Goal: Transaction & Acquisition: Subscribe to service/newsletter

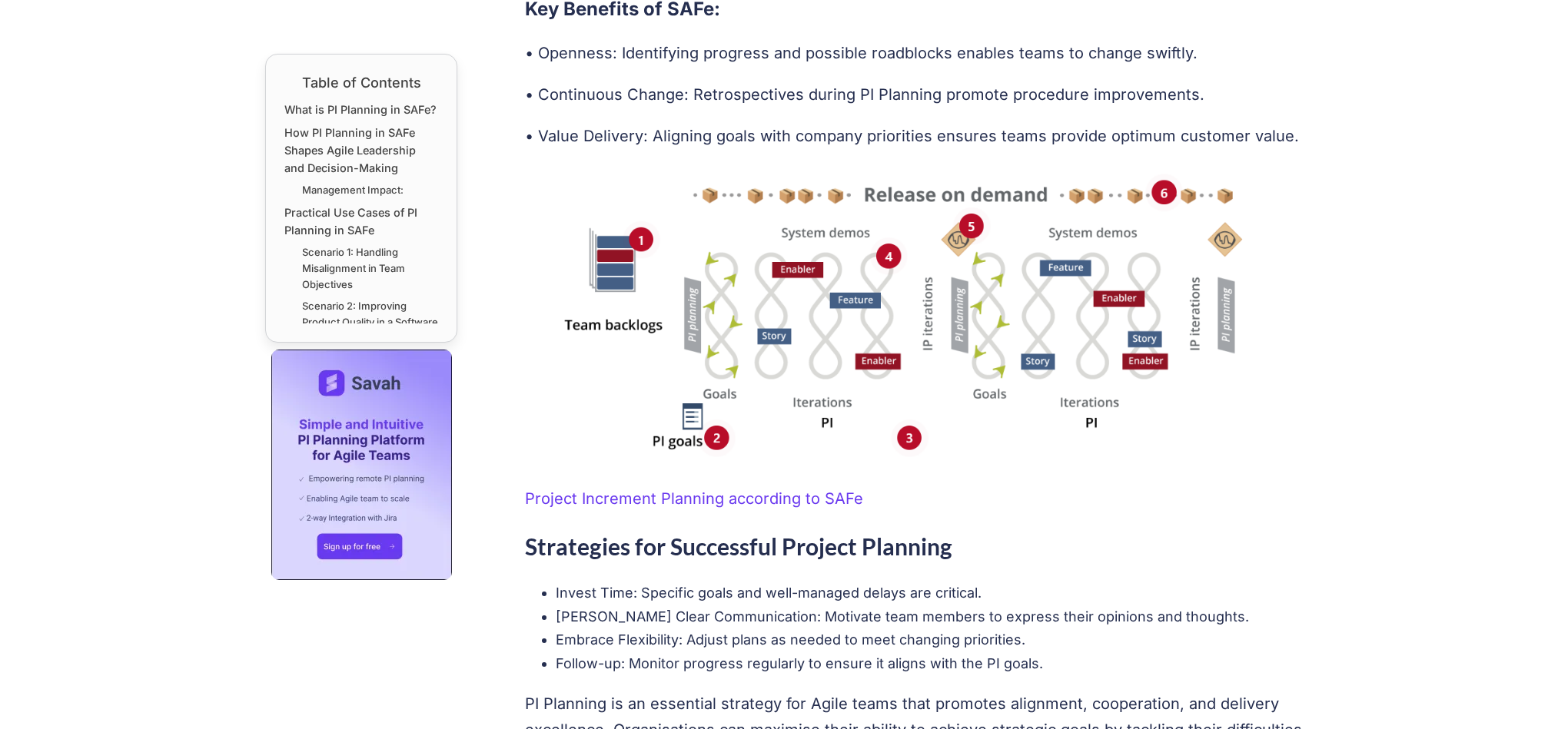
scroll to position [5315, 0]
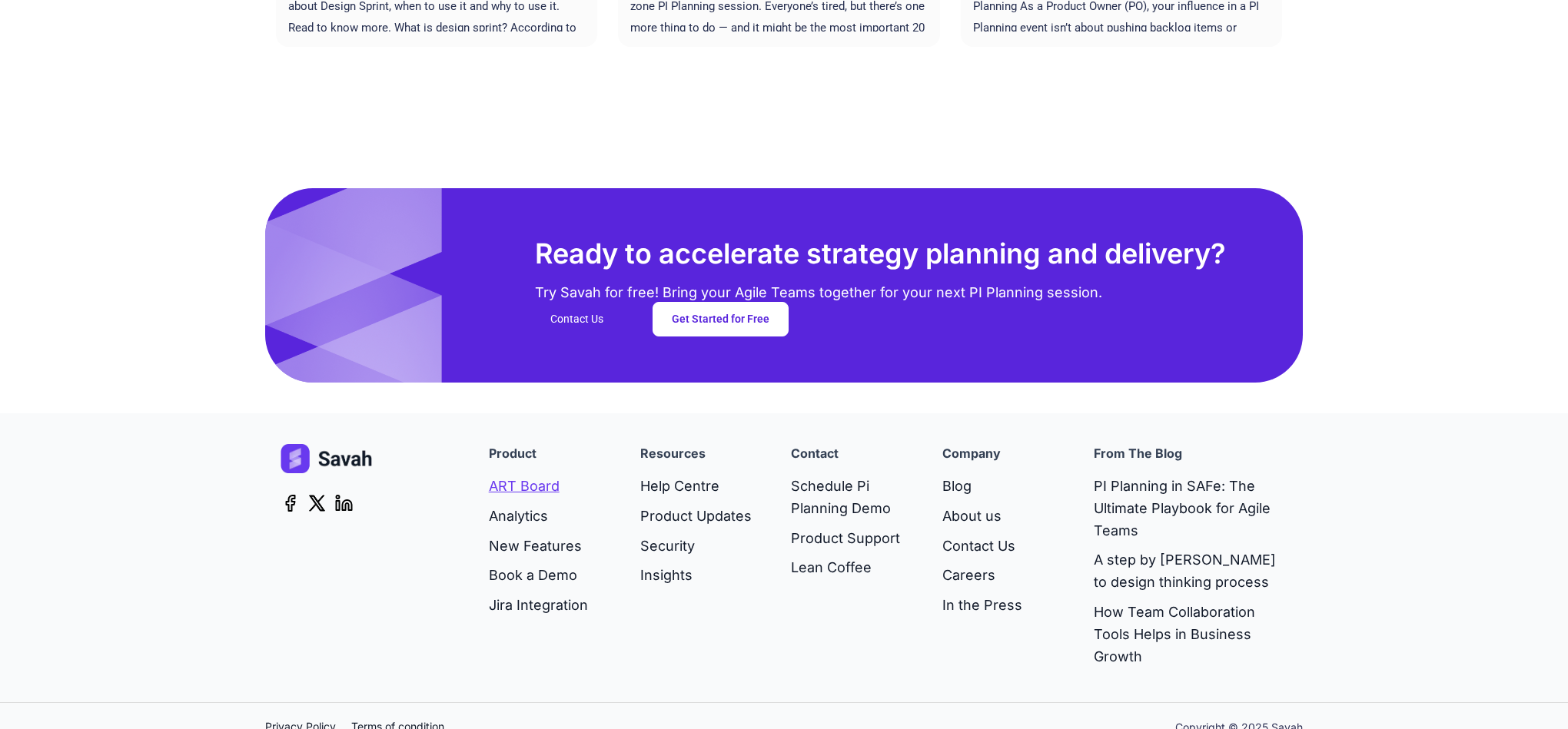
click at [514, 471] on link "ART Board" at bounding box center [537, 486] width 99 height 30
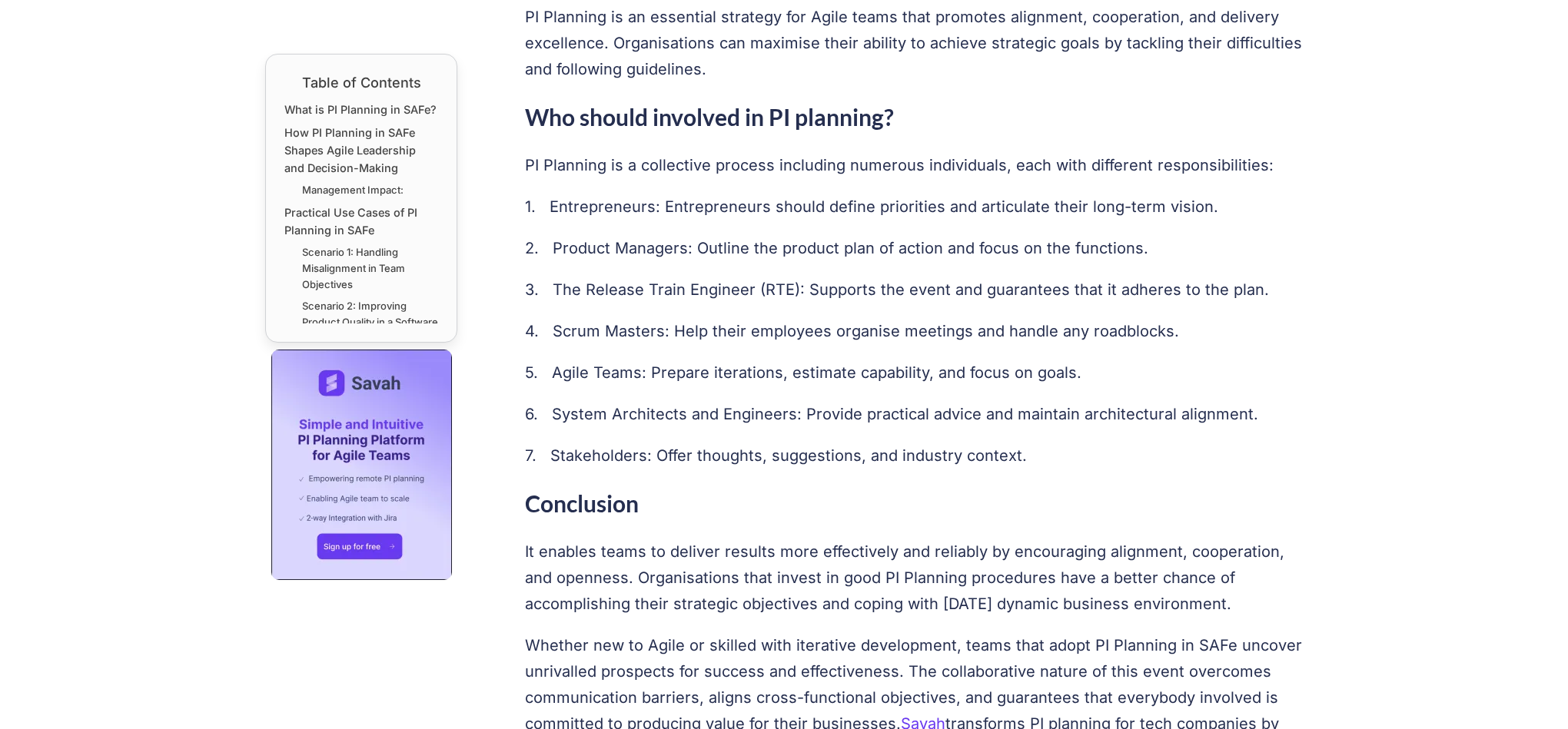
scroll to position [4379, 0]
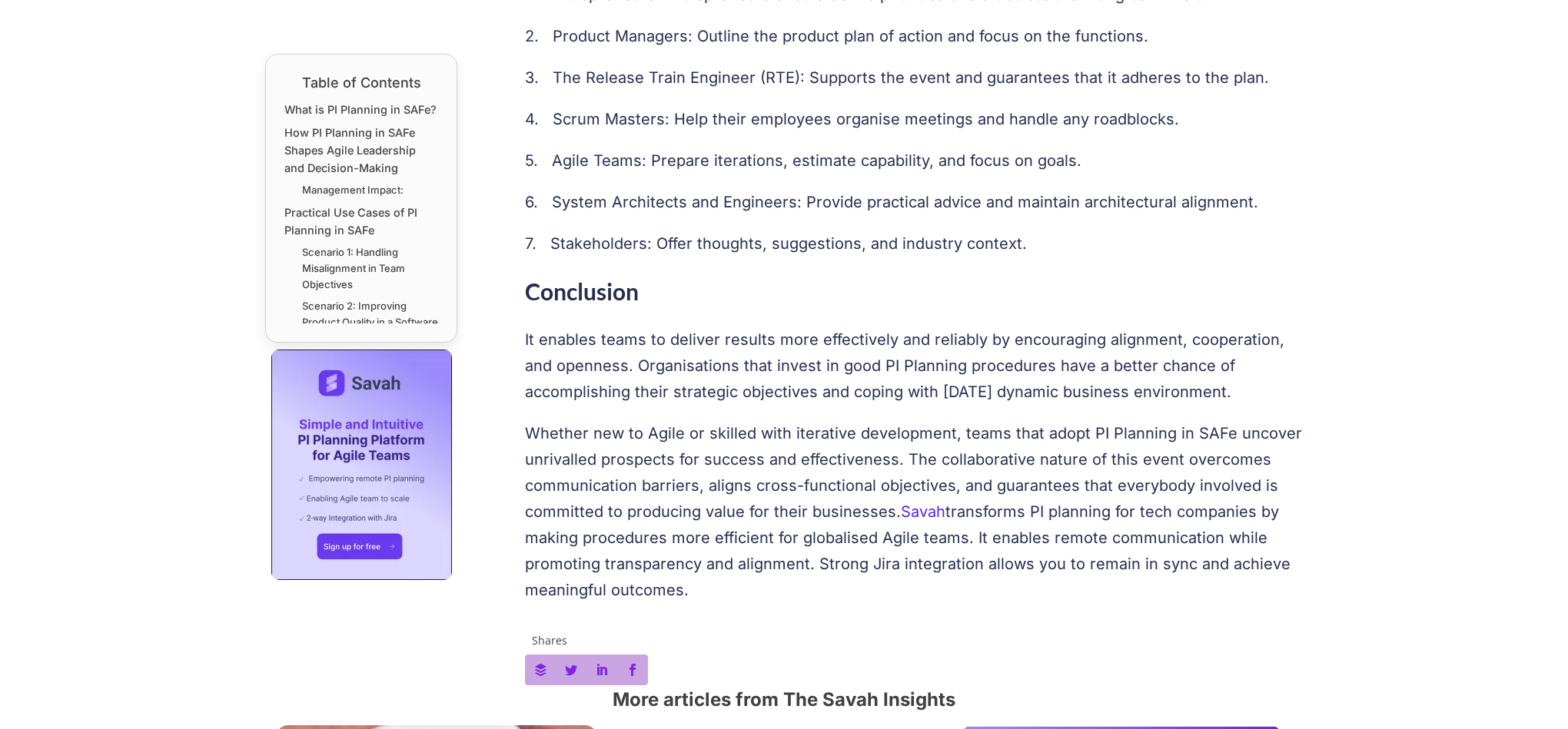
click at [922, 502] on link "Savah" at bounding box center [922, 512] width 44 height 19
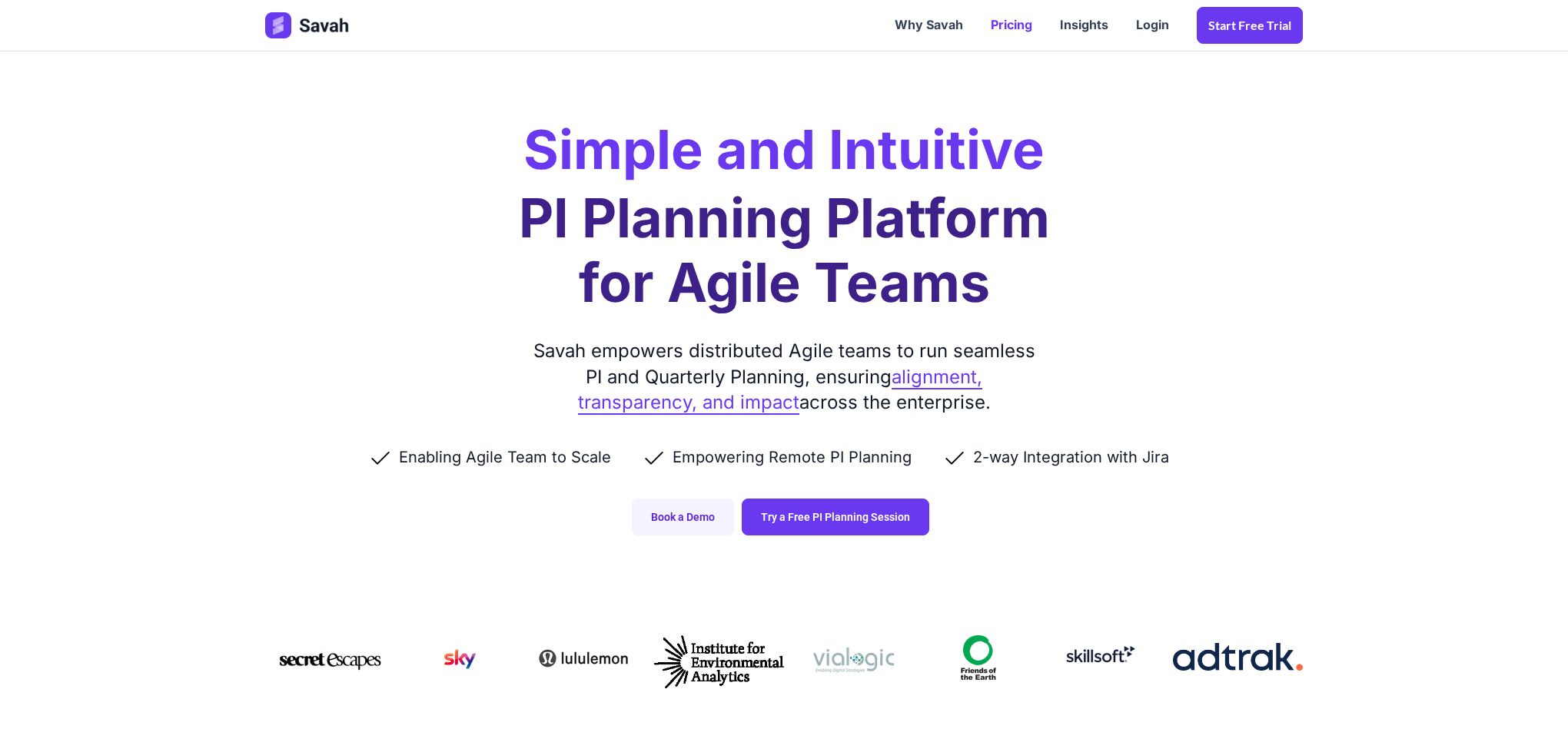
click at [1013, 26] on link "Pricing" at bounding box center [1012, 25] width 70 height 48
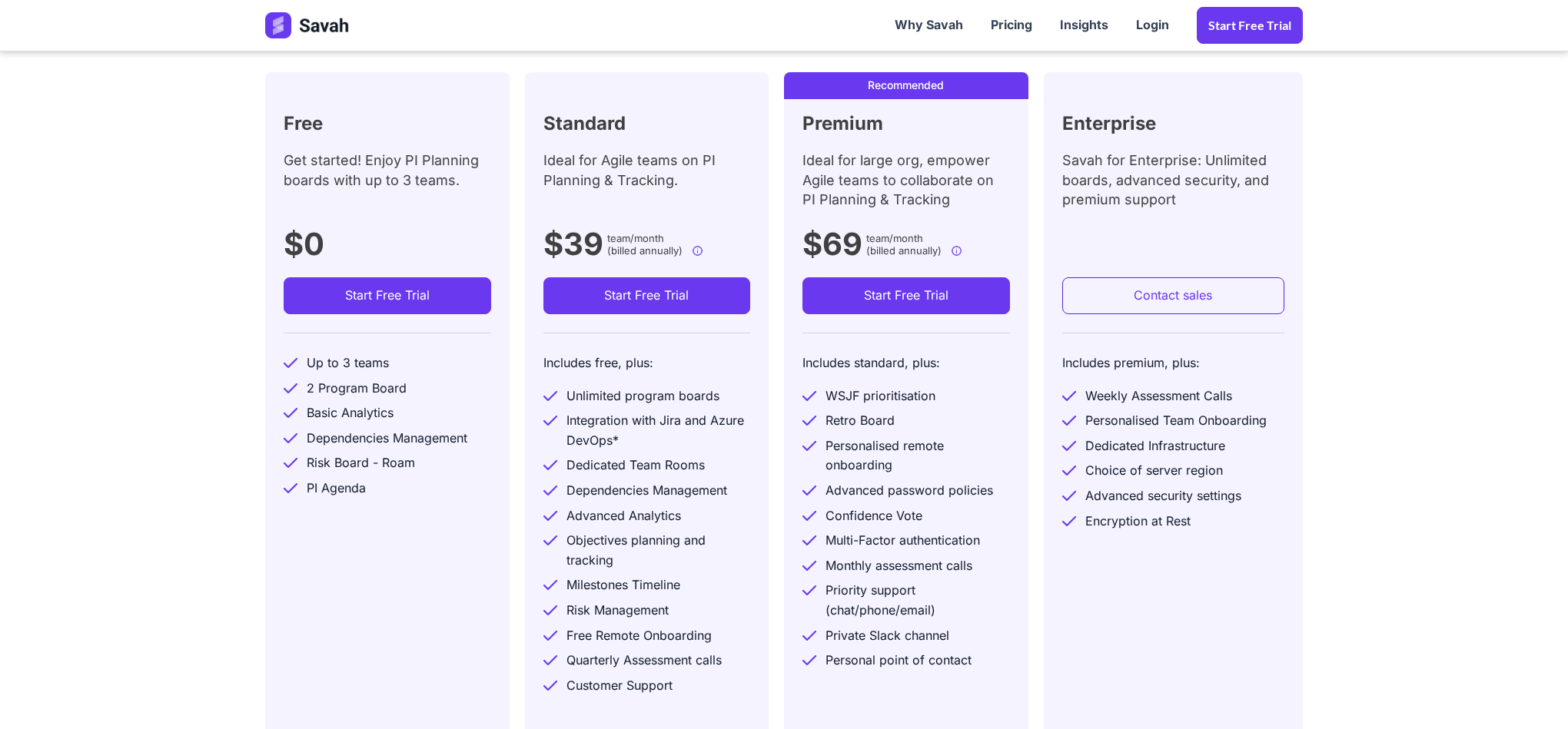
scroll to position [461, 0]
click at [351, 551] on div "Free Get started! Enjoy PI Planning boards with up to 3 teams. $0 Start Free Tr…" at bounding box center [388, 419] width 245 height 691
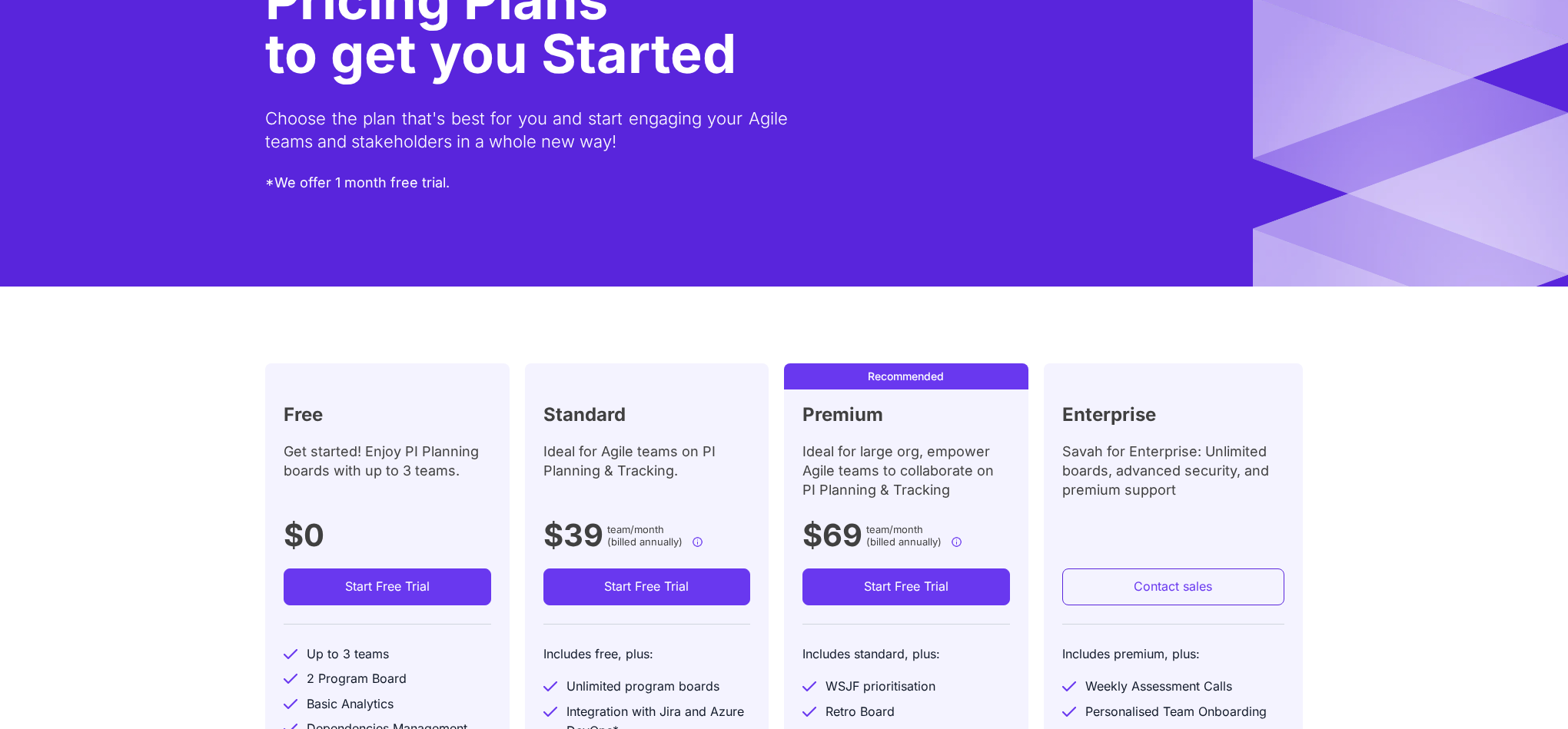
scroll to position [0, 0]
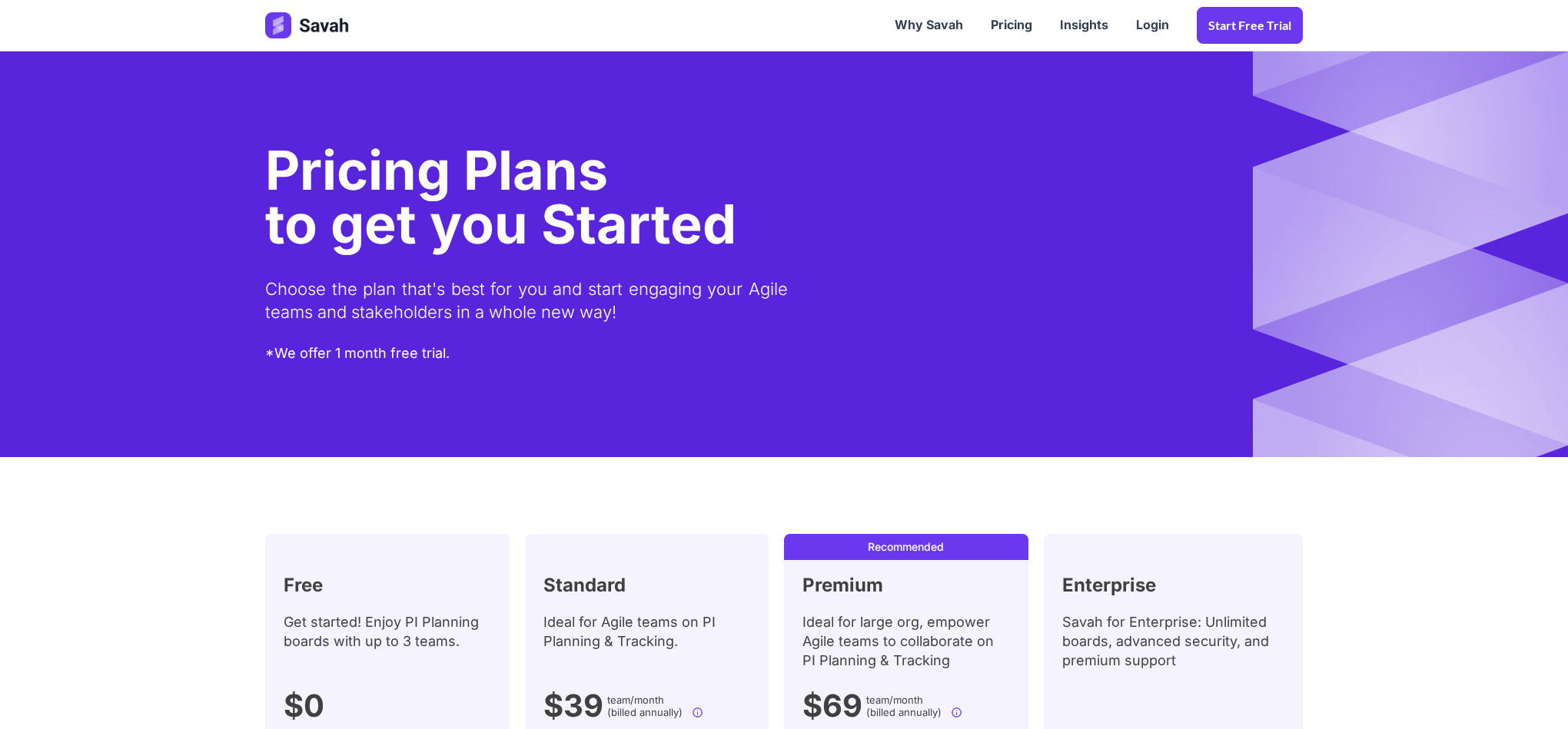
click at [634, 24] on div at bounding box center [616, 25] width 530 height 48
